Goal: Task Accomplishment & Management: Use online tool/utility

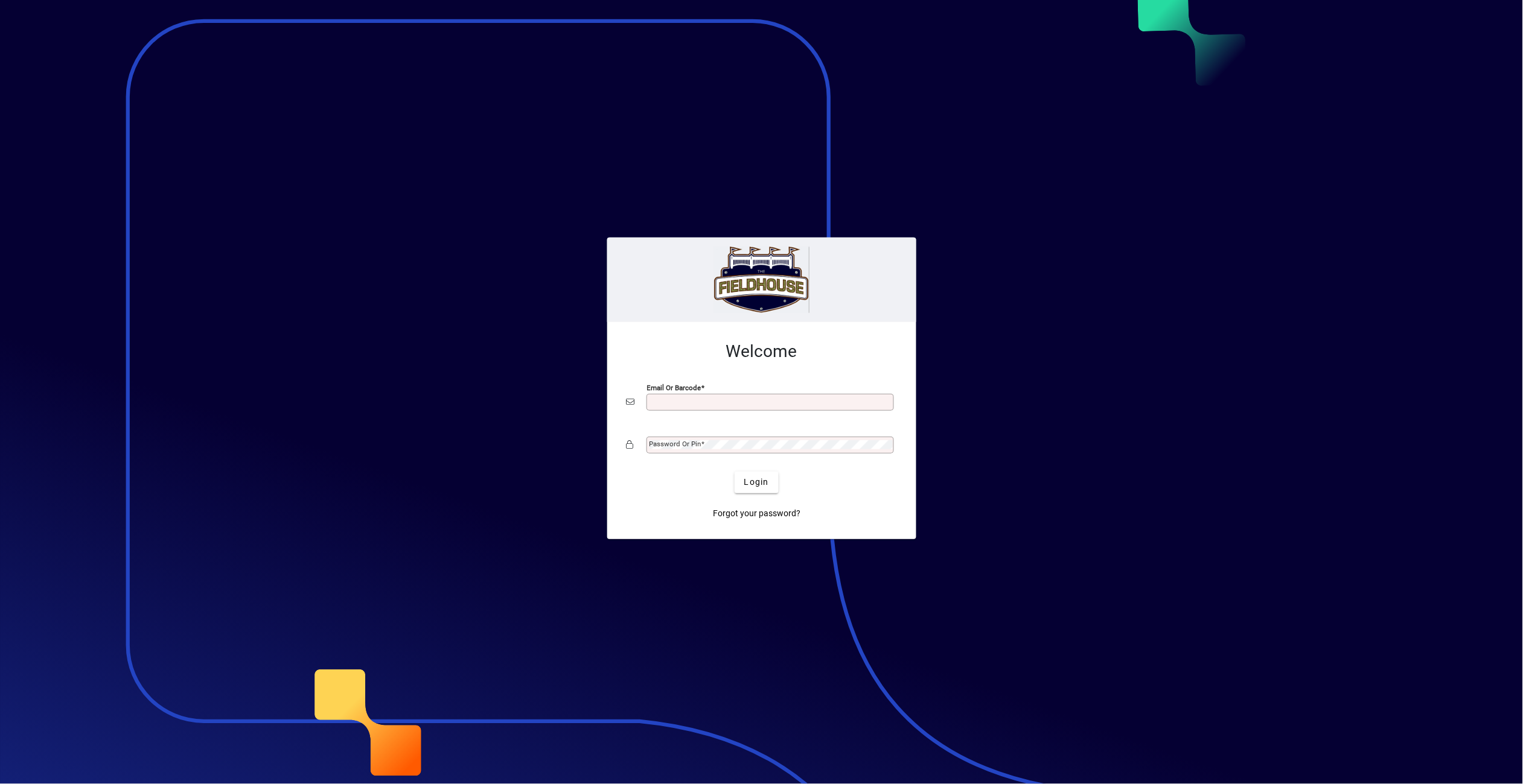
click at [700, 398] on input "Email or Barcode" at bounding box center [771, 402] width 243 height 10
type input "**********"
click at [702, 444] on span at bounding box center [704, 443] width 4 height 8
click at [750, 476] on span "Login" at bounding box center [756, 482] width 25 height 13
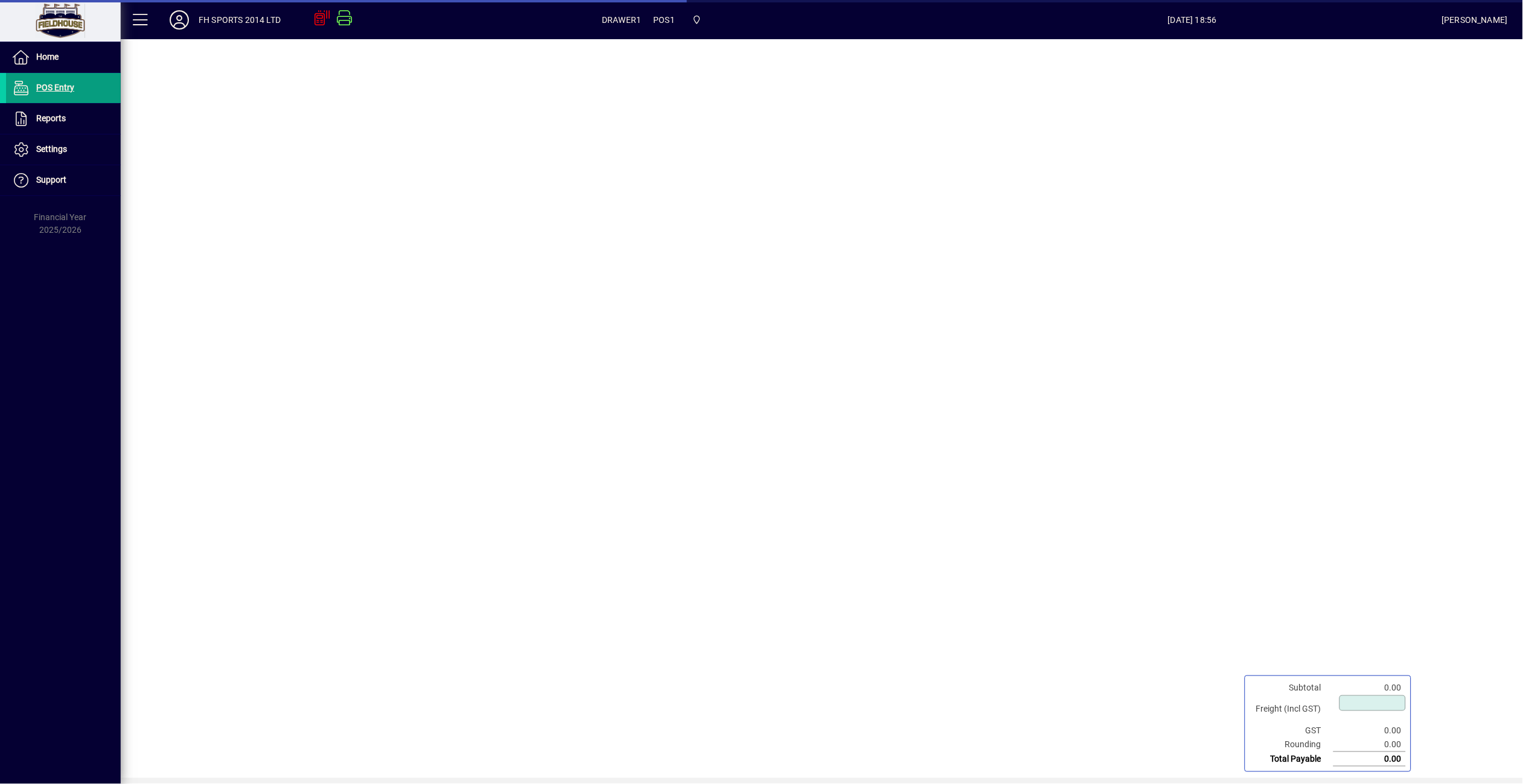
type input "****"
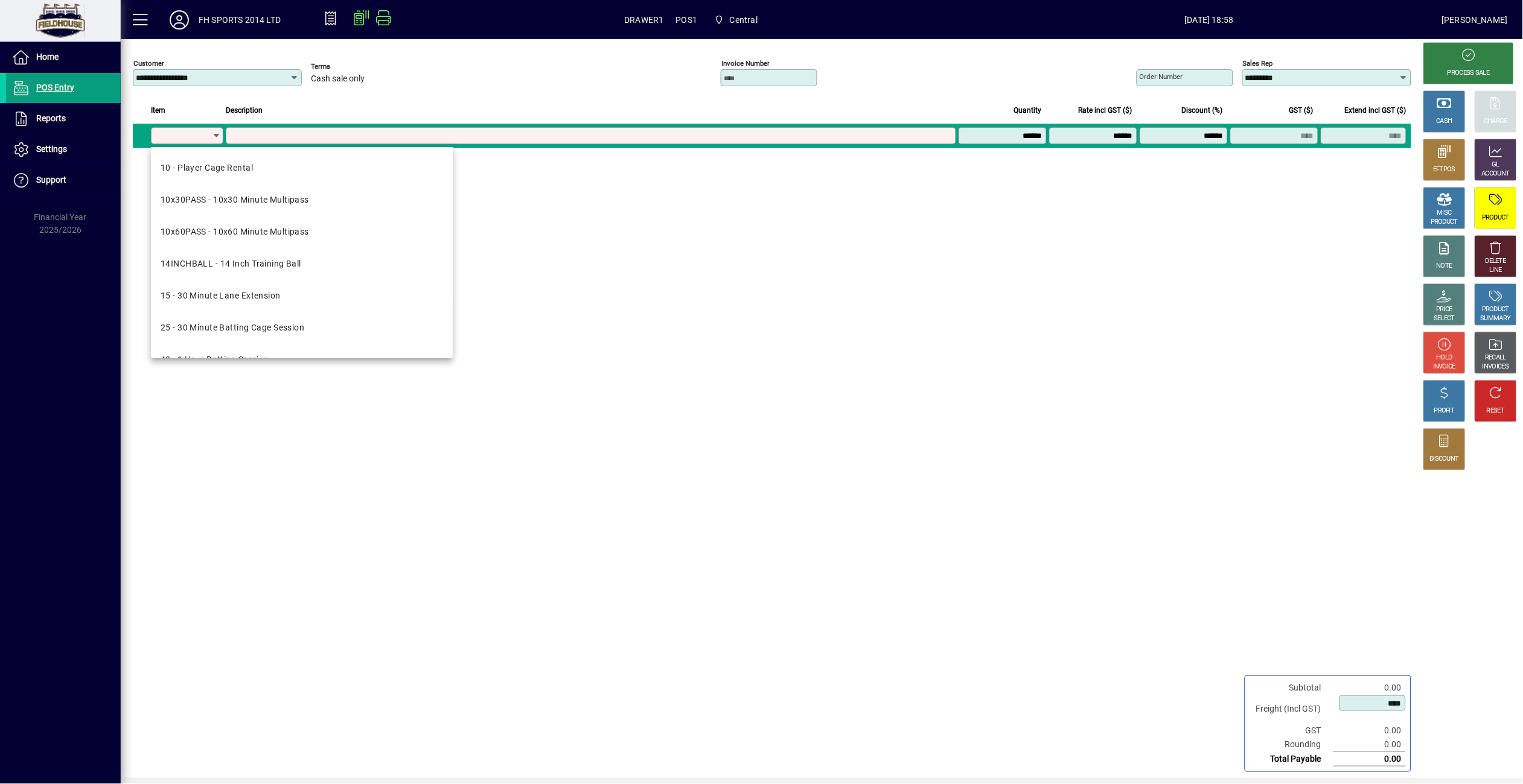
click at [1427, 538] on div "CASH EFTPOS MISC PRODUCT NOTE PRICE SELECT HOLD INVOICE PROFIT DISCOUNT" at bounding box center [1446, 432] width 51 height 690
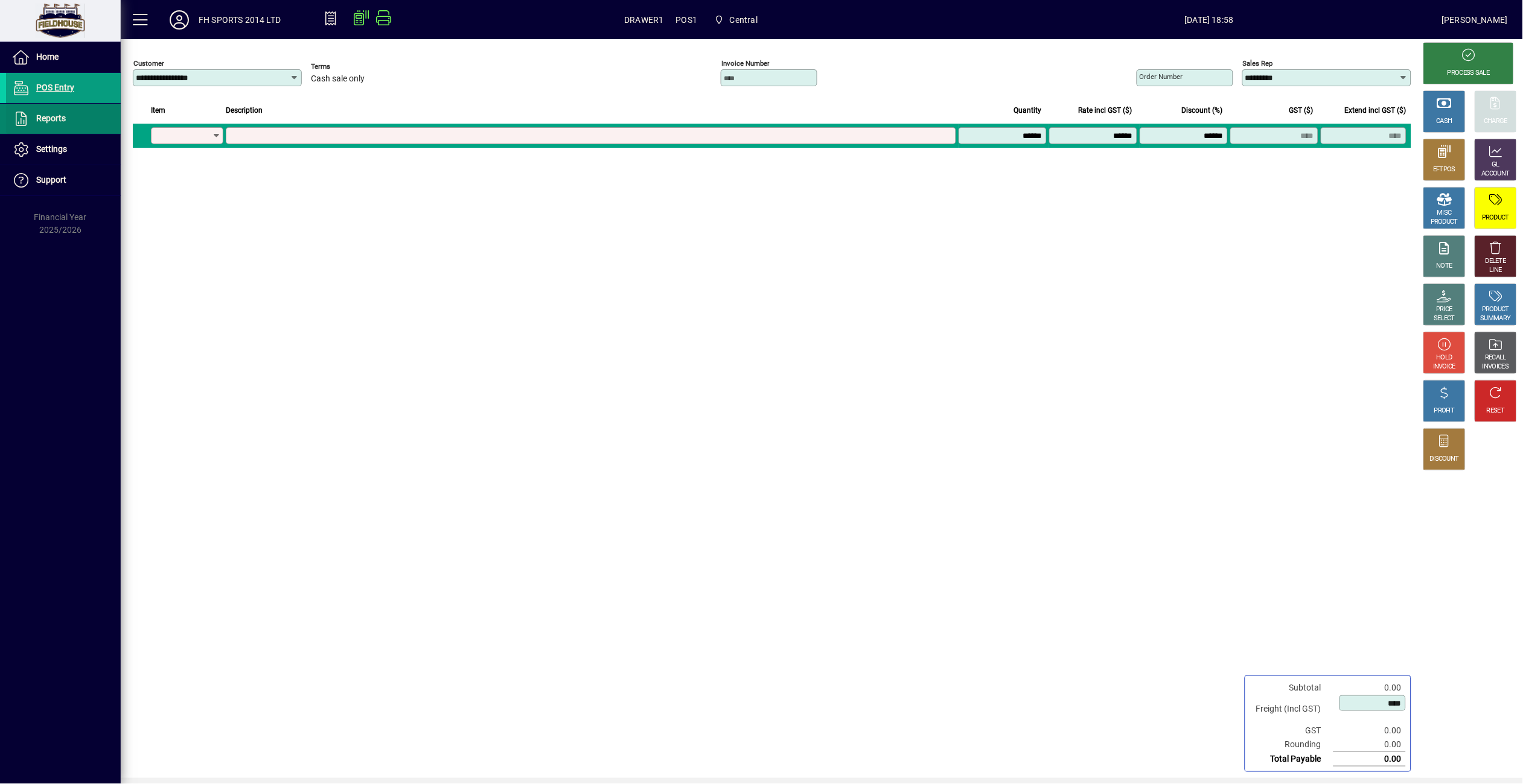
click at [51, 115] on span "Reports" at bounding box center [51, 118] width 29 height 10
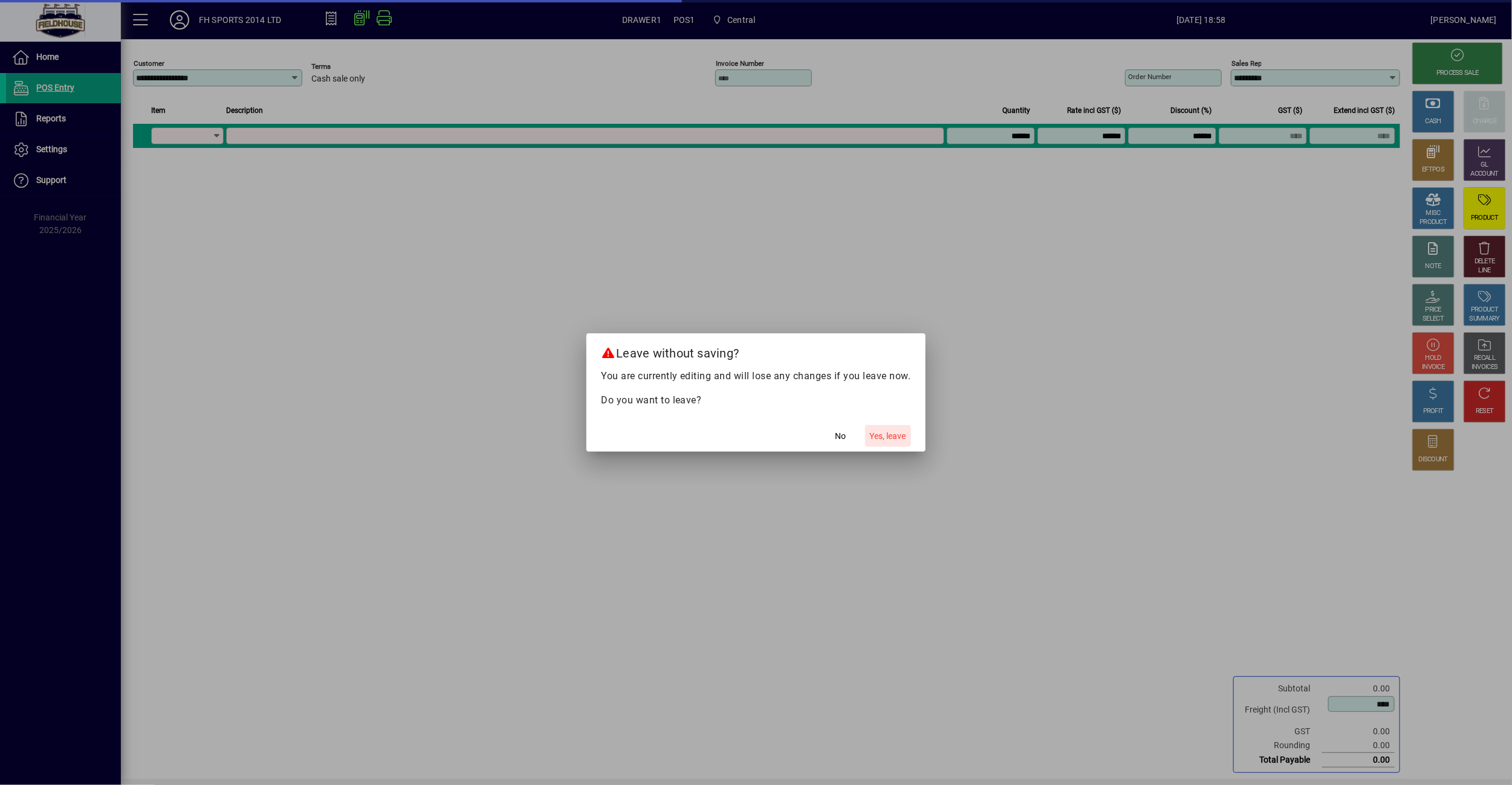
click at [903, 432] on span "Yes, leave" at bounding box center [888, 437] width 36 height 13
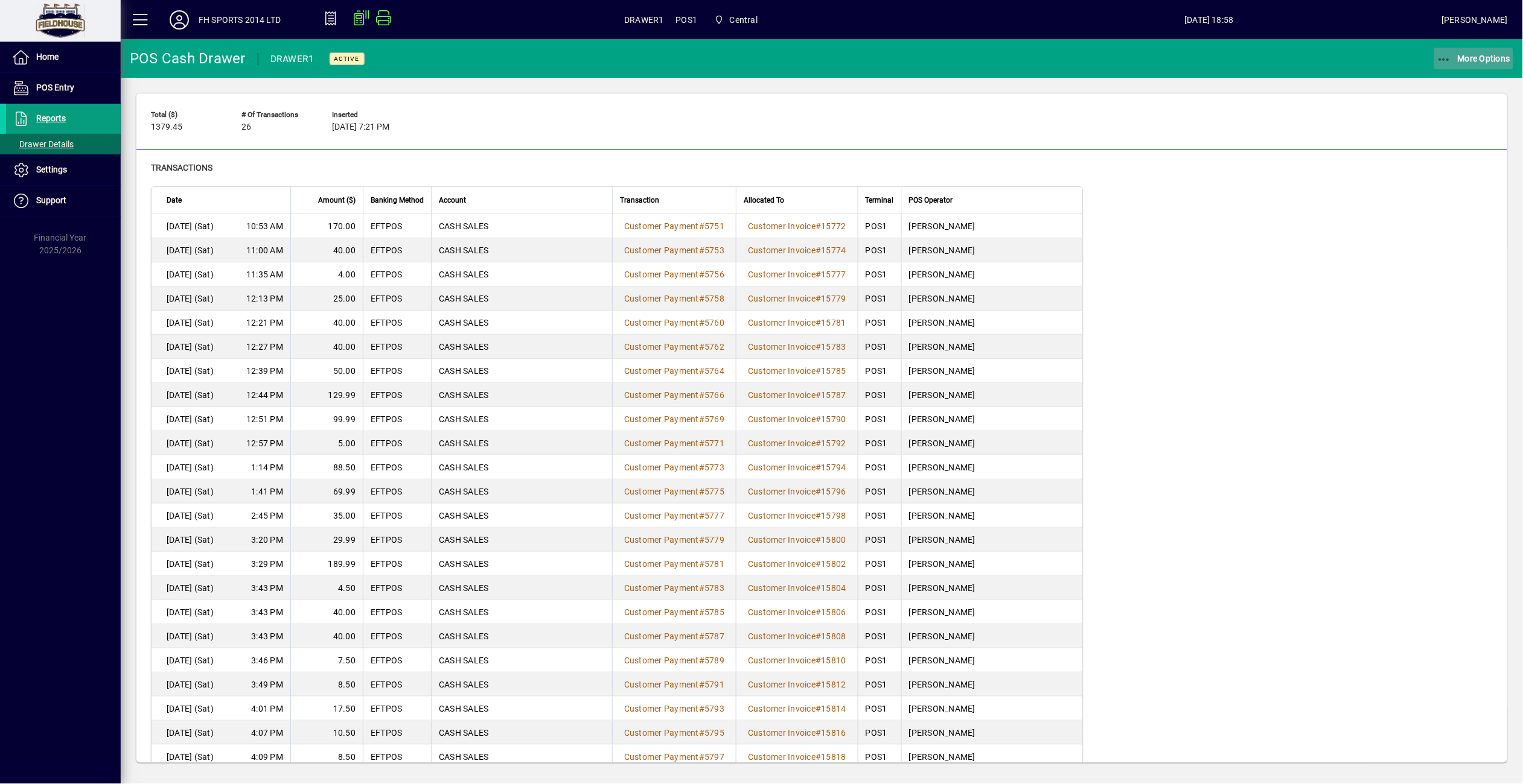
click at [1448, 57] on icon "button" at bounding box center [1445, 59] width 15 height 12
click at [1463, 165] on span "Cash Drawer Report" at bounding box center [1459, 163] width 109 height 11
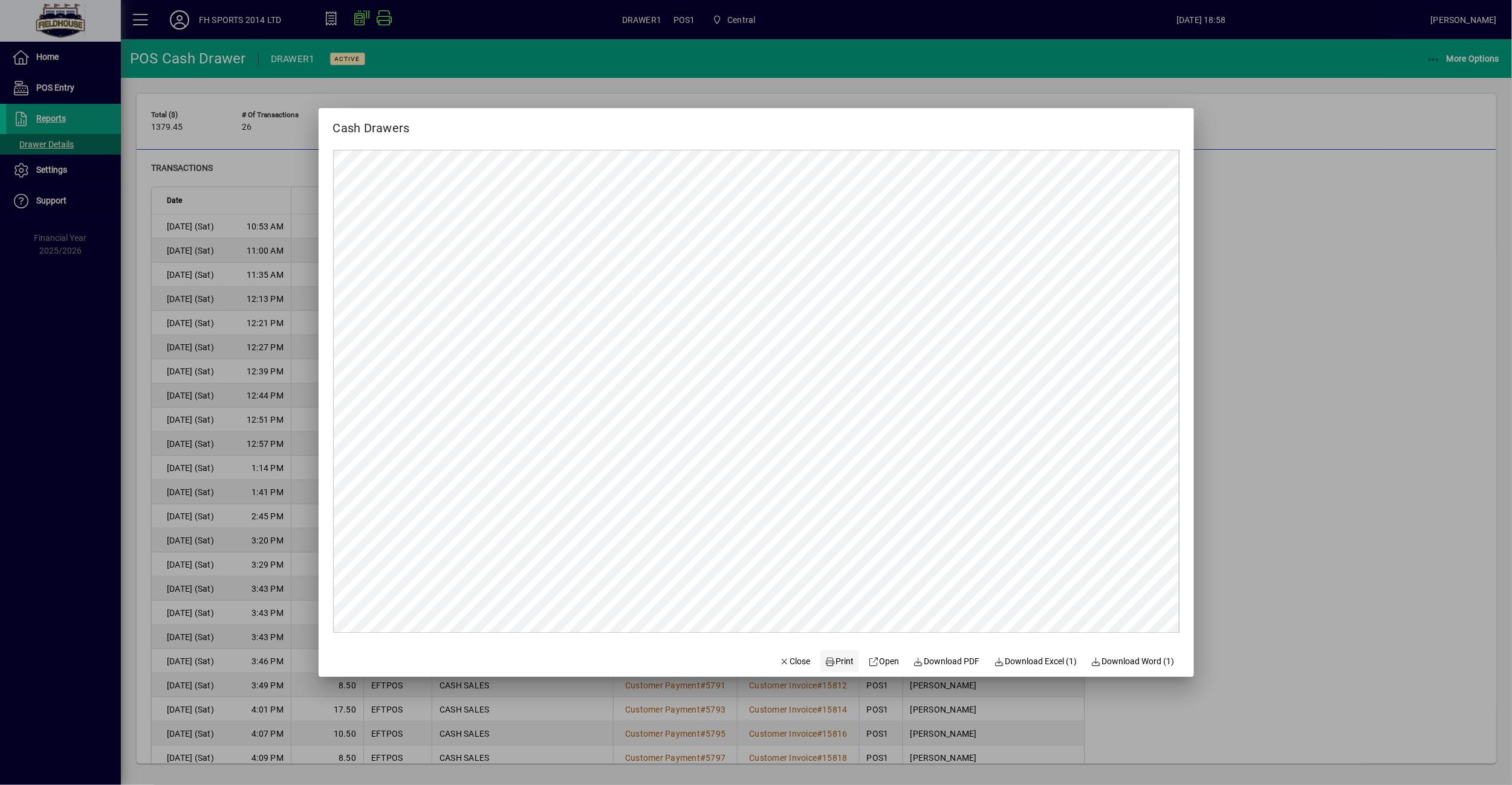
click at [835, 662] on span "Print" at bounding box center [840, 662] width 29 height 13
click at [1301, 440] on div at bounding box center [756, 392] width 1512 height 785
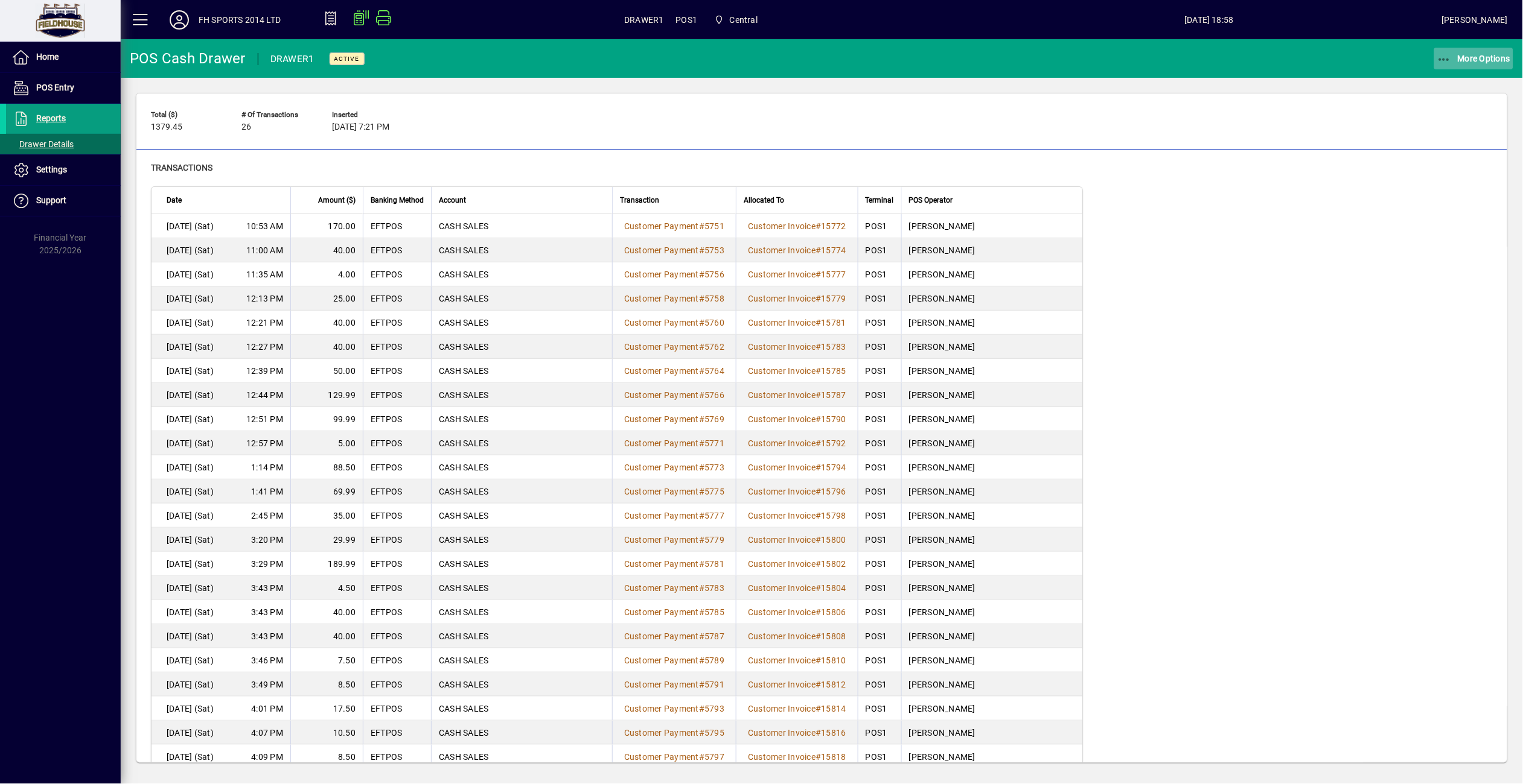
click at [1463, 53] on span "More Options" at bounding box center [1474, 58] width 73 height 10
click at [1453, 85] on span "Remove" at bounding box center [1459, 85] width 109 height 15
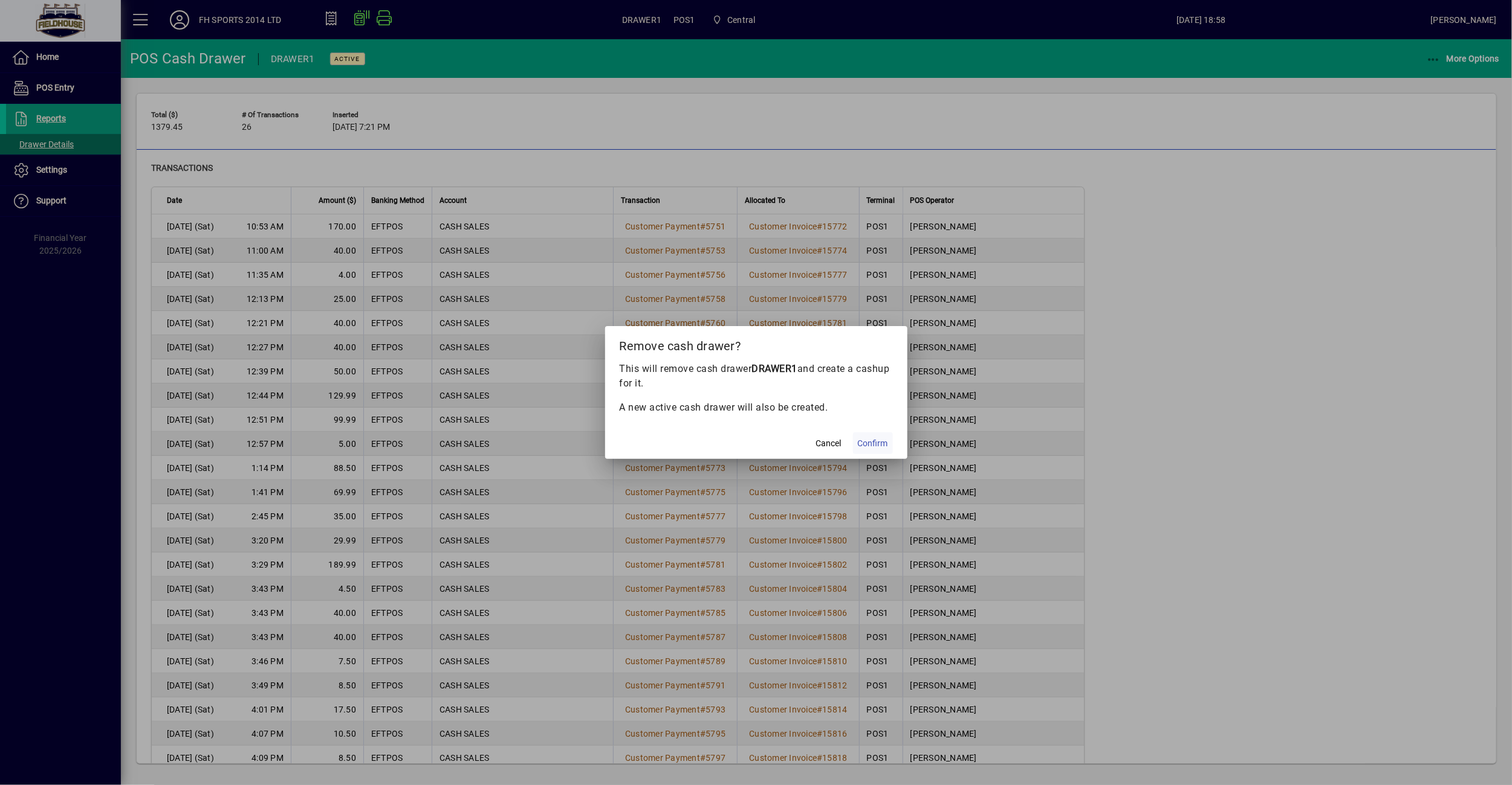
click at [861, 443] on span "Confirm" at bounding box center [872, 444] width 30 height 13
